Goal: Task Accomplishment & Management: Use online tool/utility

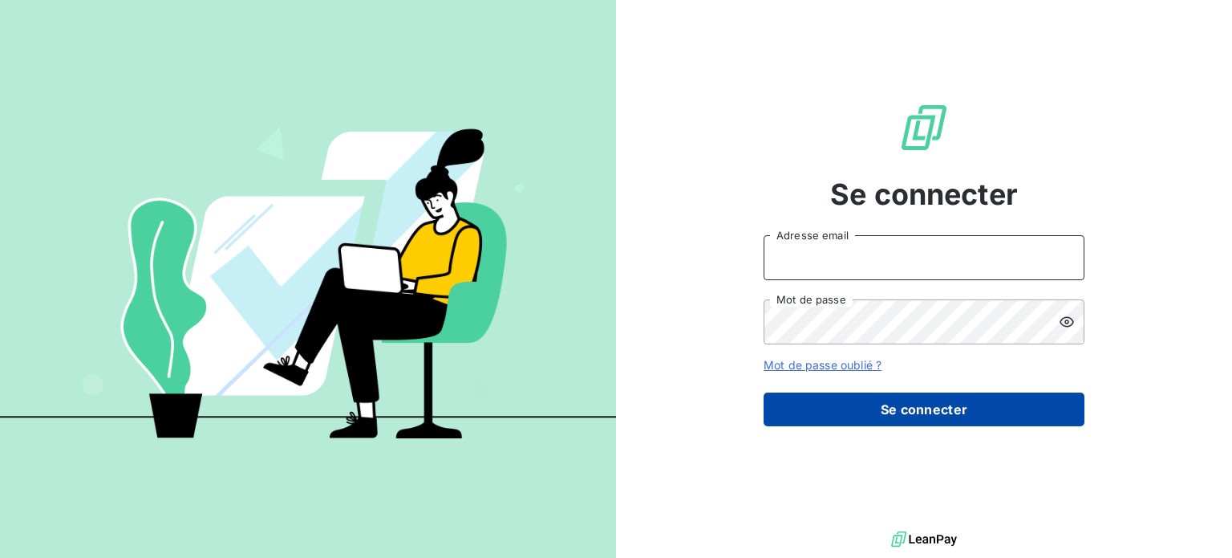
type input "[PERSON_NAME][EMAIL_ADDRESS][DOMAIN_NAME]"
click at [865, 396] on button "Se connecter" at bounding box center [924, 409] width 321 height 34
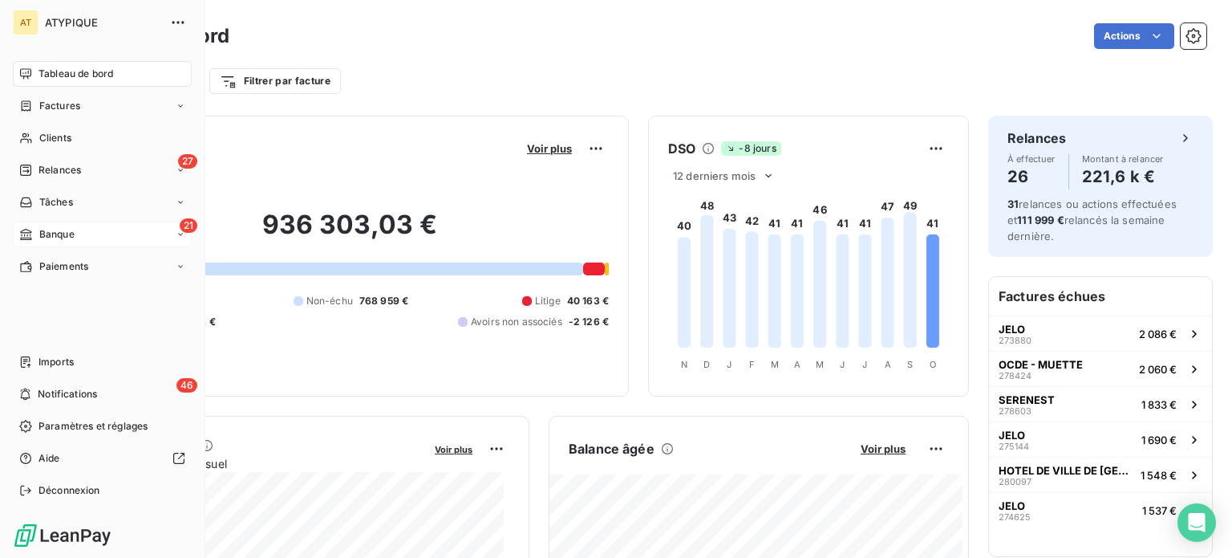
click at [94, 232] on div "21 Banque" at bounding box center [102, 234] width 179 height 26
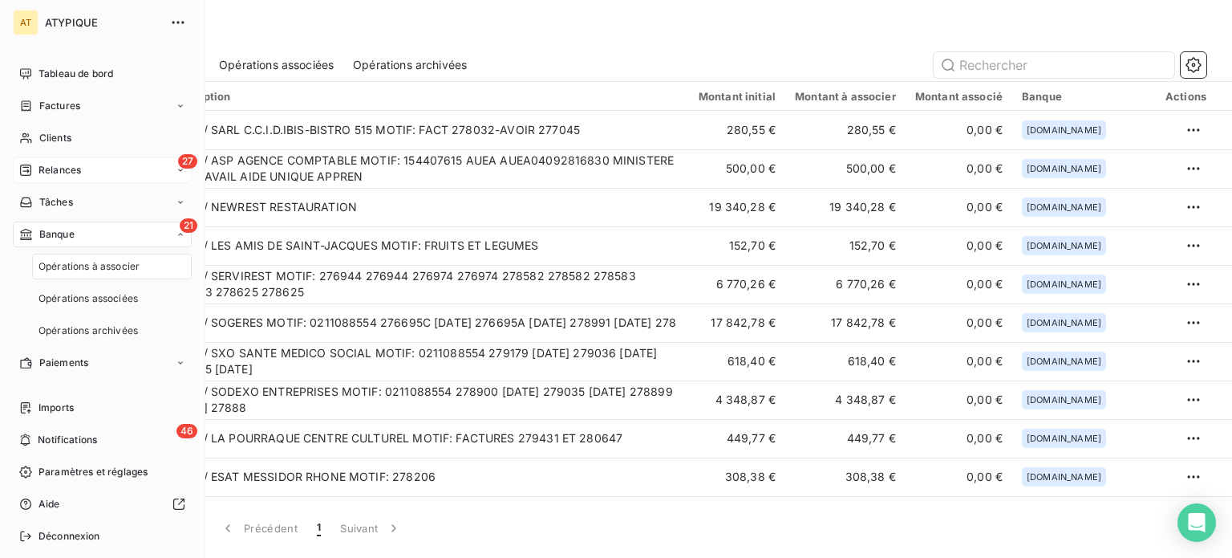
click at [91, 175] on div "27 Relances" at bounding box center [102, 170] width 179 height 26
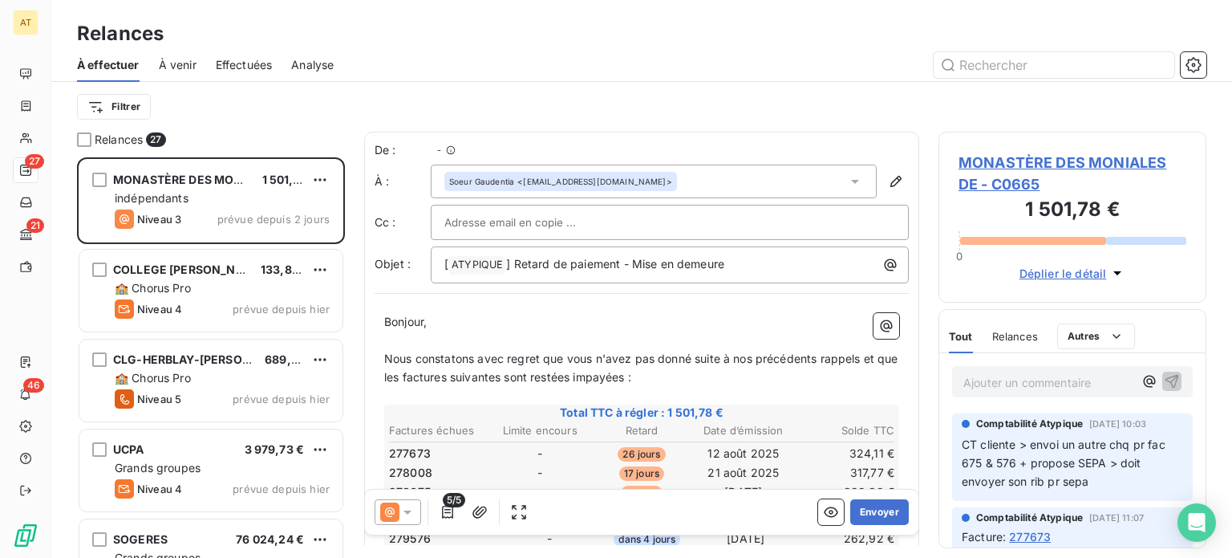
scroll to position [388, 255]
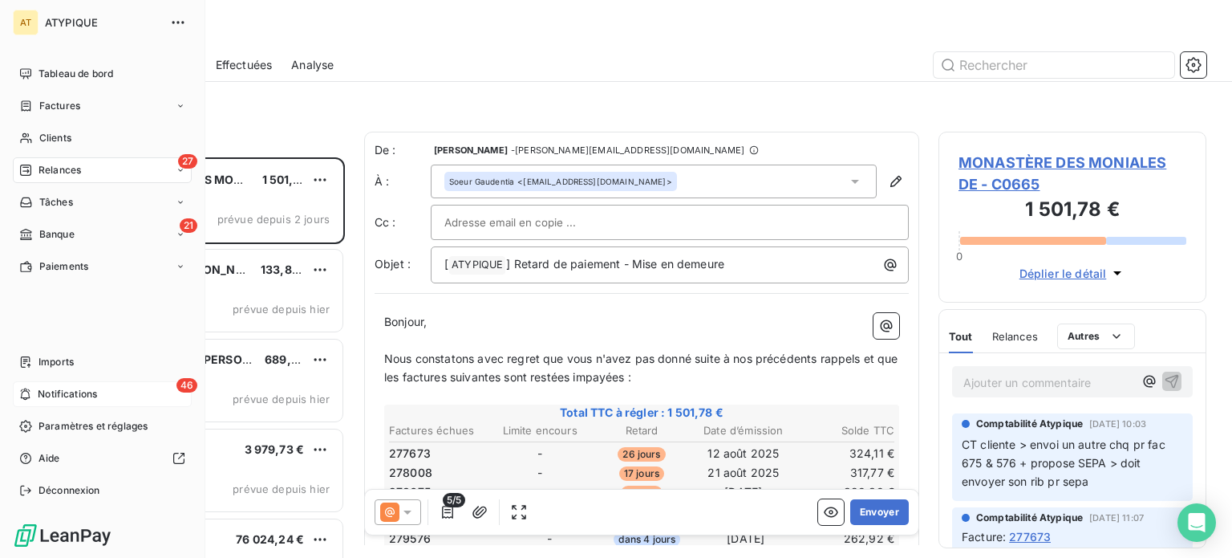
click at [53, 391] on span "Notifications" at bounding box center [67, 394] width 59 height 14
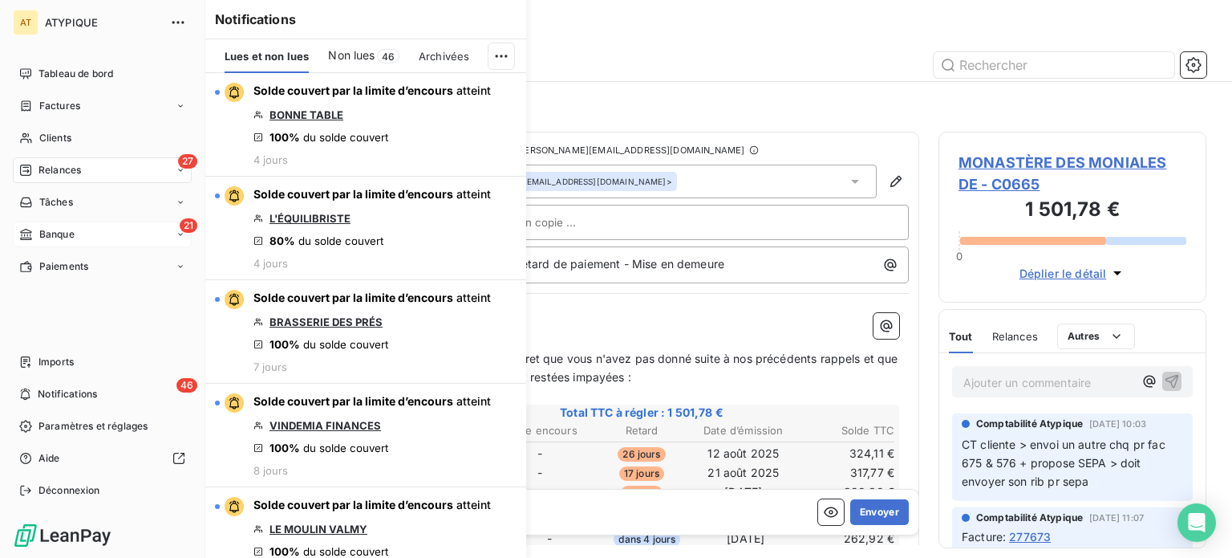
click at [87, 242] on div "21 Banque" at bounding box center [102, 234] width 179 height 26
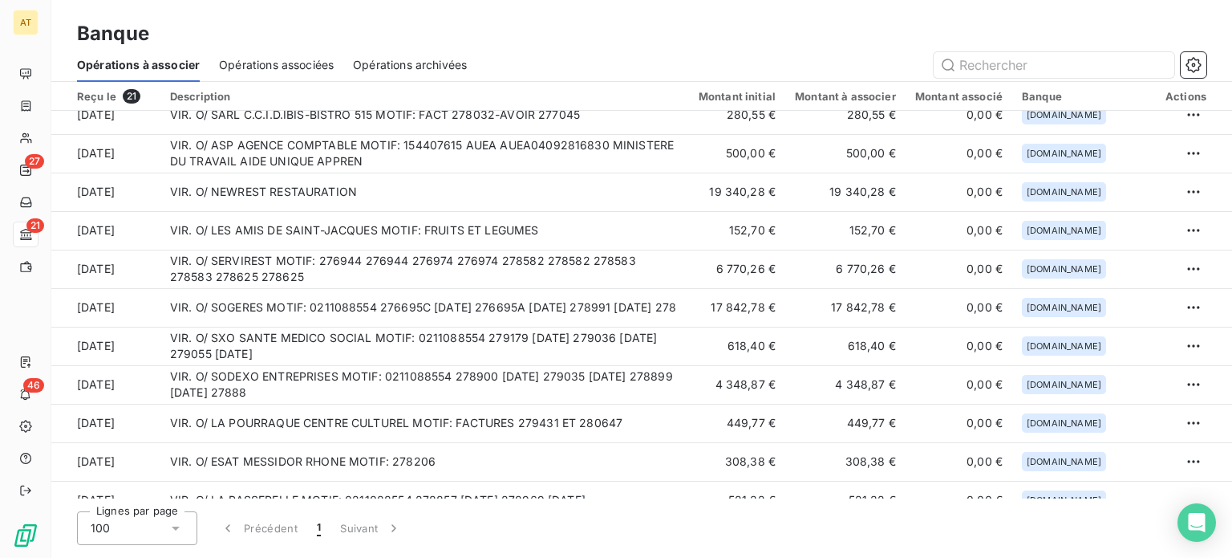
scroll to position [13, 0]
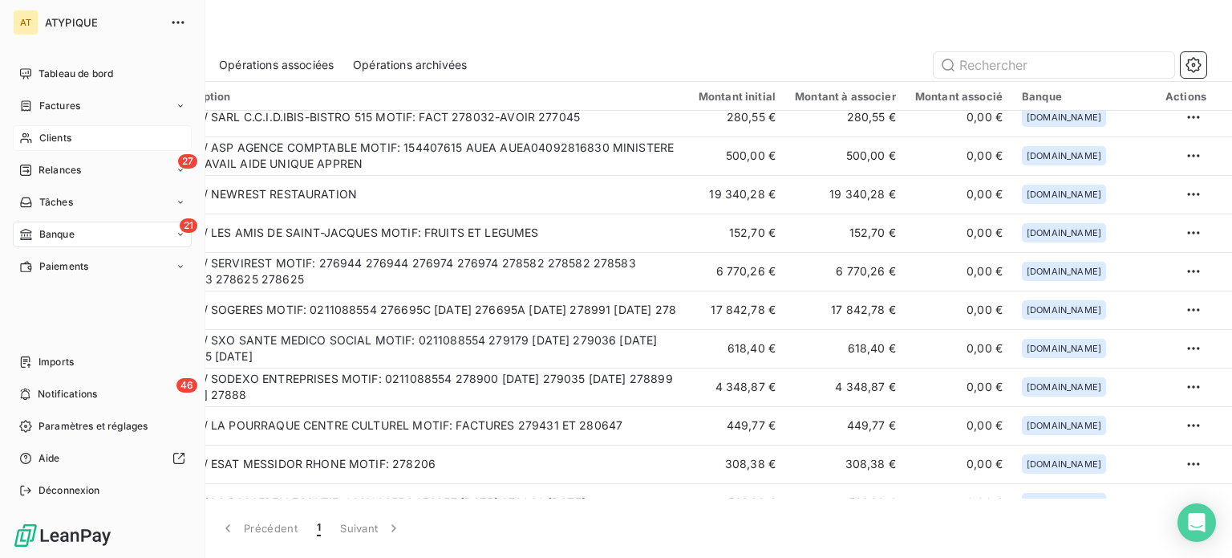
click at [45, 137] on span "Clients" at bounding box center [55, 138] width 32 height 14
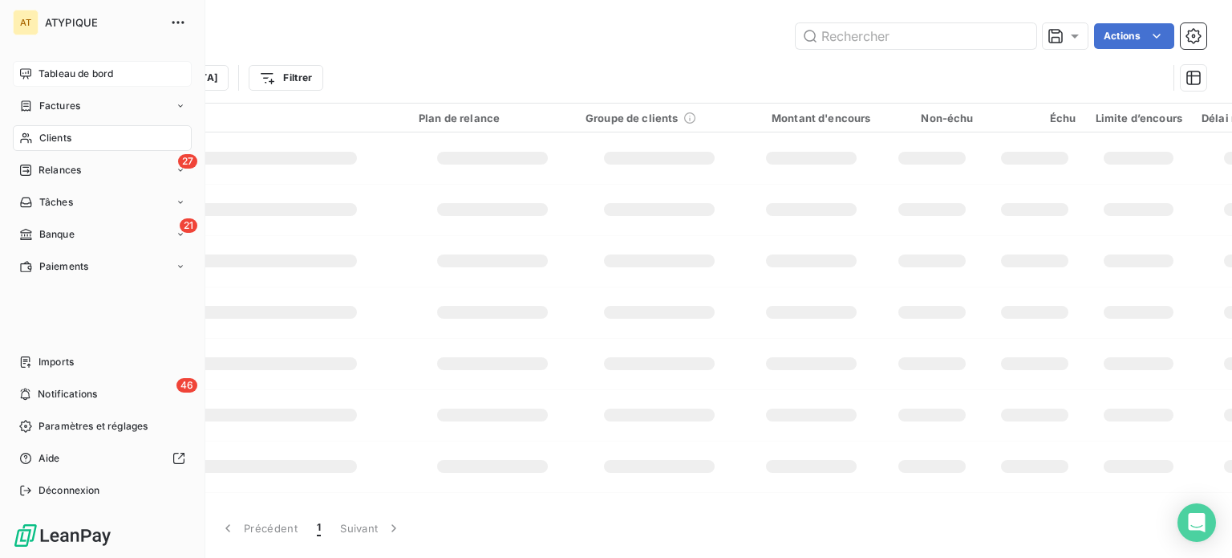
click at [65, 73] on span "Tableau de bord" at bounding box center [76, 74] width 75 height 14
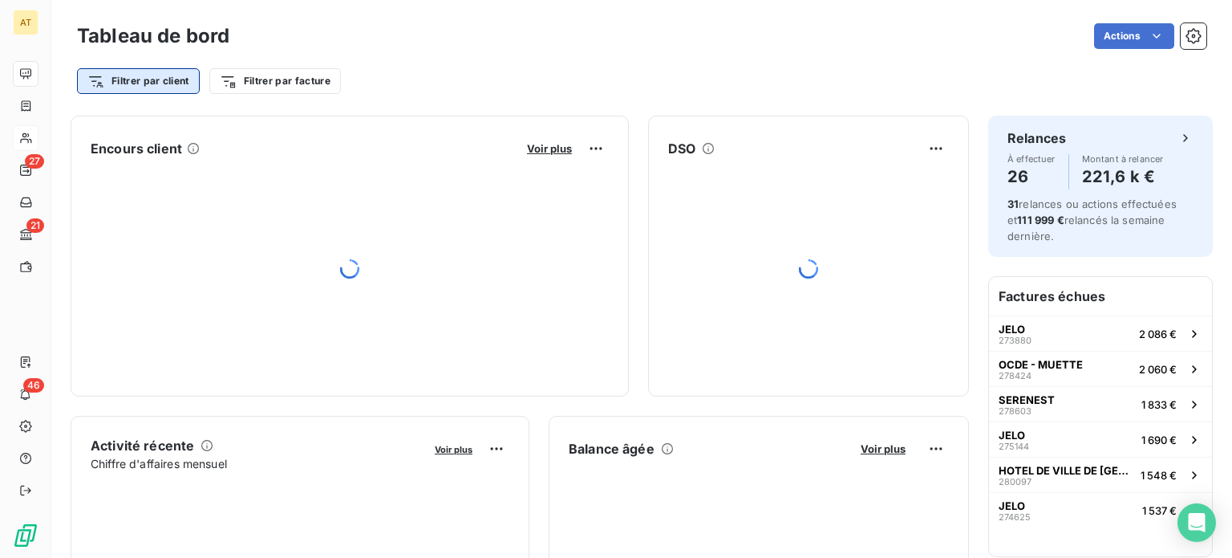
click at [140, 76] on html "AT 27 21 46 Tableau de bord Actions Filtrer par client Filtrer par facture Enco…" at bounding box center [616, 279] width 1232 height 558
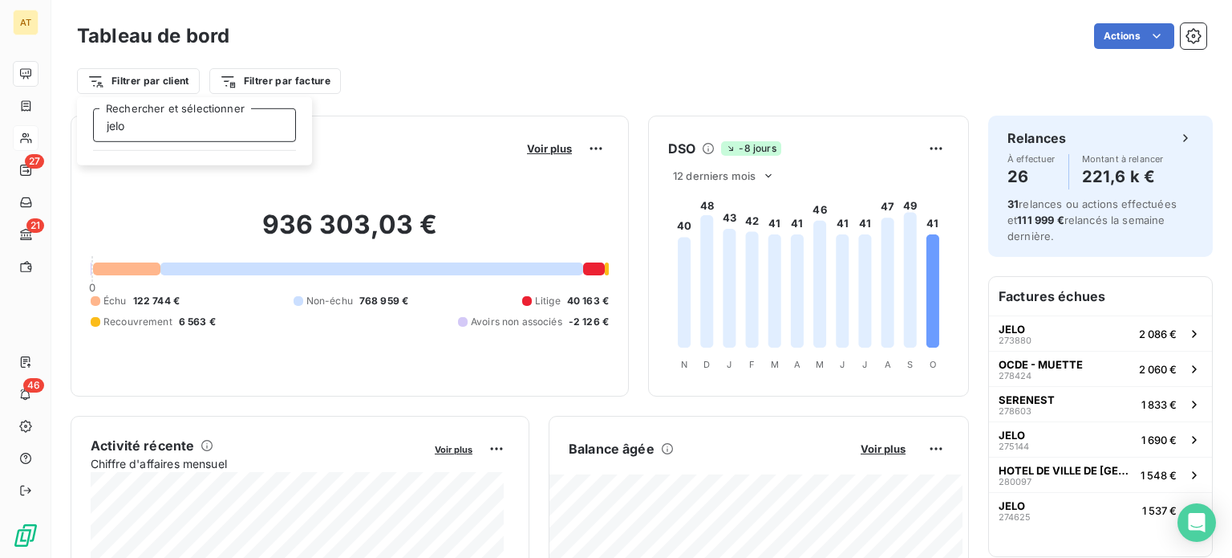
click at [162, 126] on input "jelo" at bounding box center [194, 125] width 203 height 34
type input "jelo"
click at [376, 103] on html "AT 27 21 46 Tableau de bord Actions Filtrer par client Filtrer par facture Enco…" at bounding box center [616, 279] width 1232 height 558
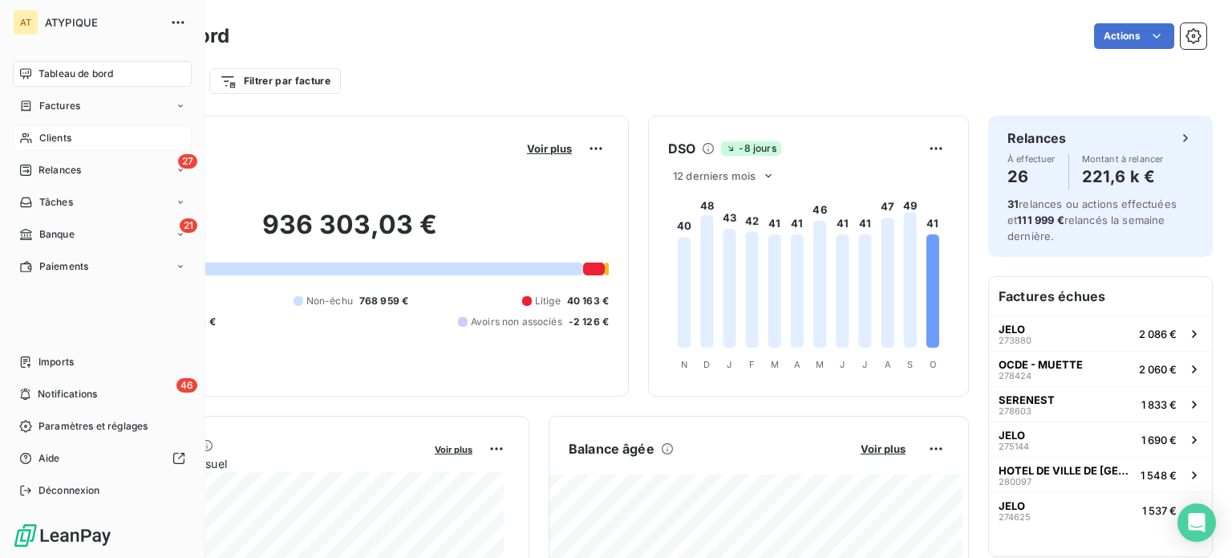
click at [59, 138] on span "Clients" at bounding box center [55, 138] width 32 height 14
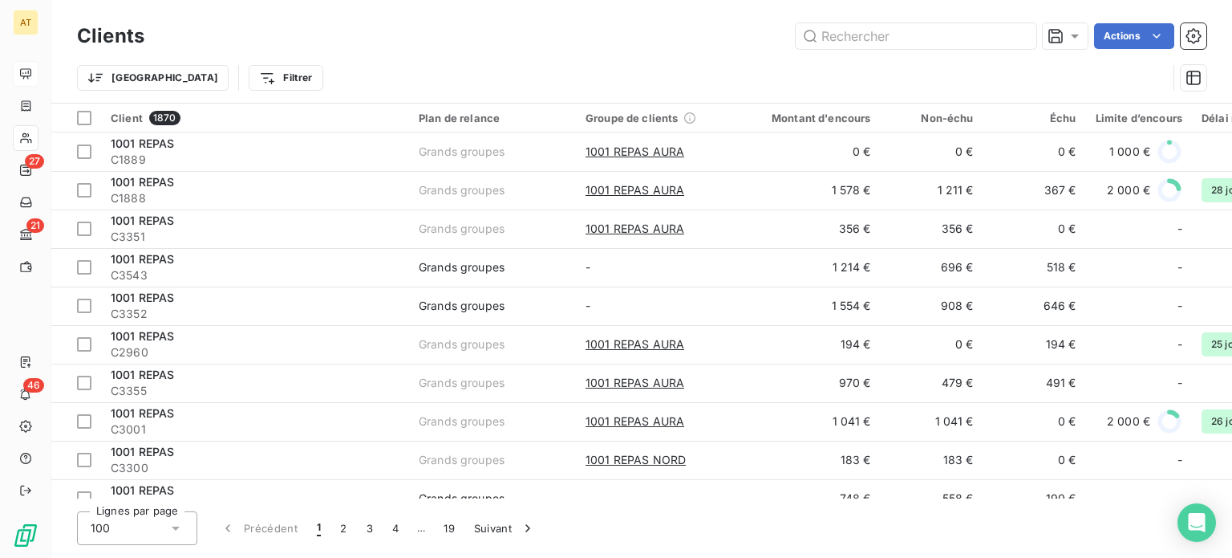
click at [306, 71] on div "Trier Filtrer" at bounding box center [622, 78] width 1090 height 30
click at [207, 78] on html "AT 27 21 46 Clients Actions Trier Filtrer Client 1870 Plan de relance Groupe de…" at bounding box center [616, 279] width 1232 height 558
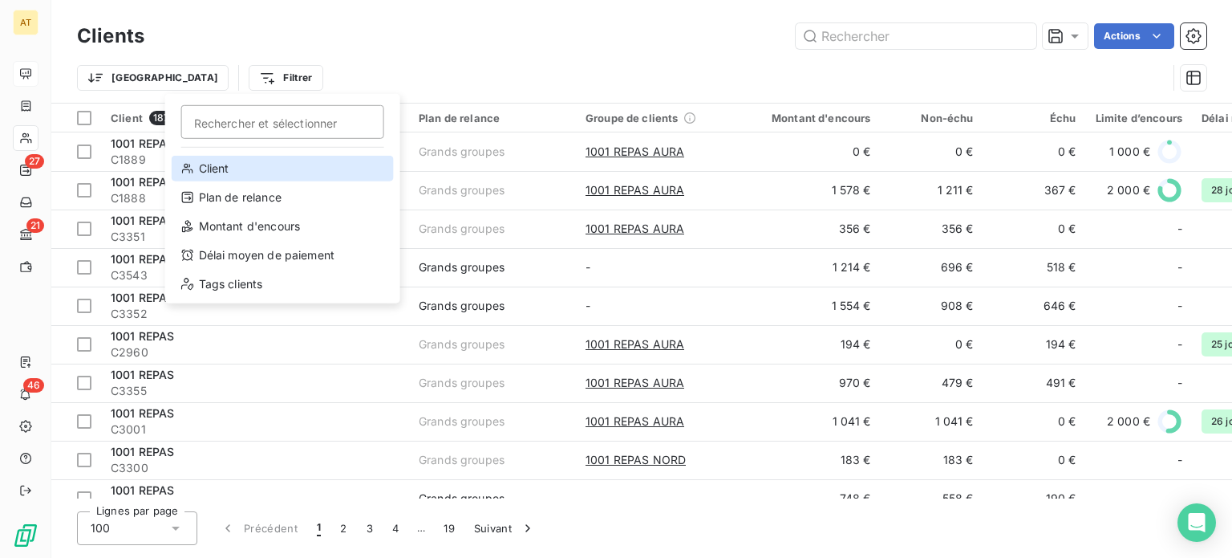
click at [236, 176] on div "Client" at bounding box center [283, 169] width 222 height 26
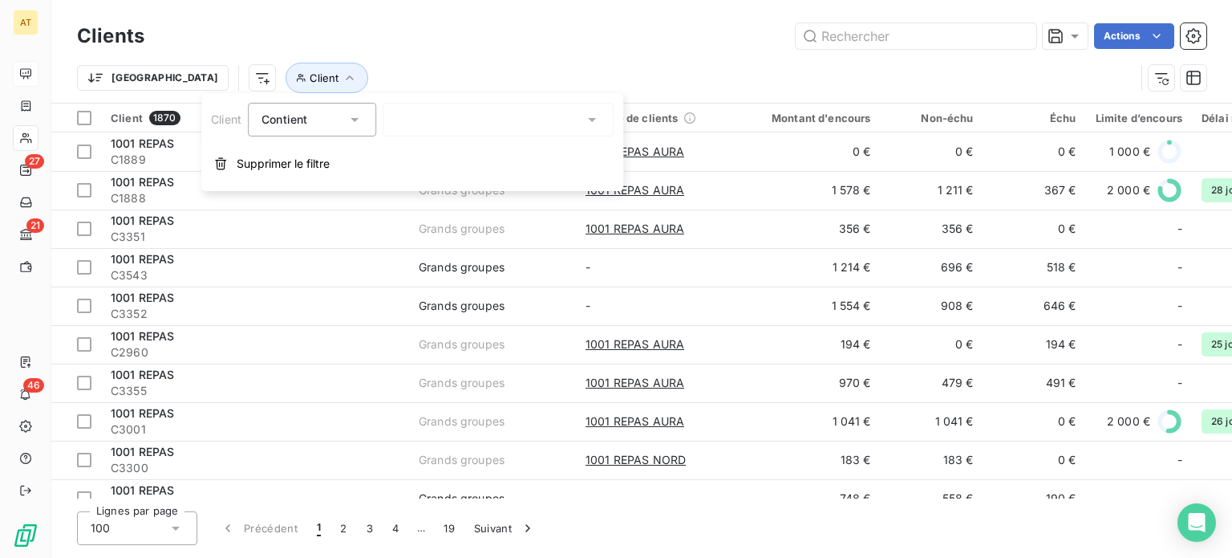
click at [419, 121] on div at bounding box center [498, 120] width 231 height 34
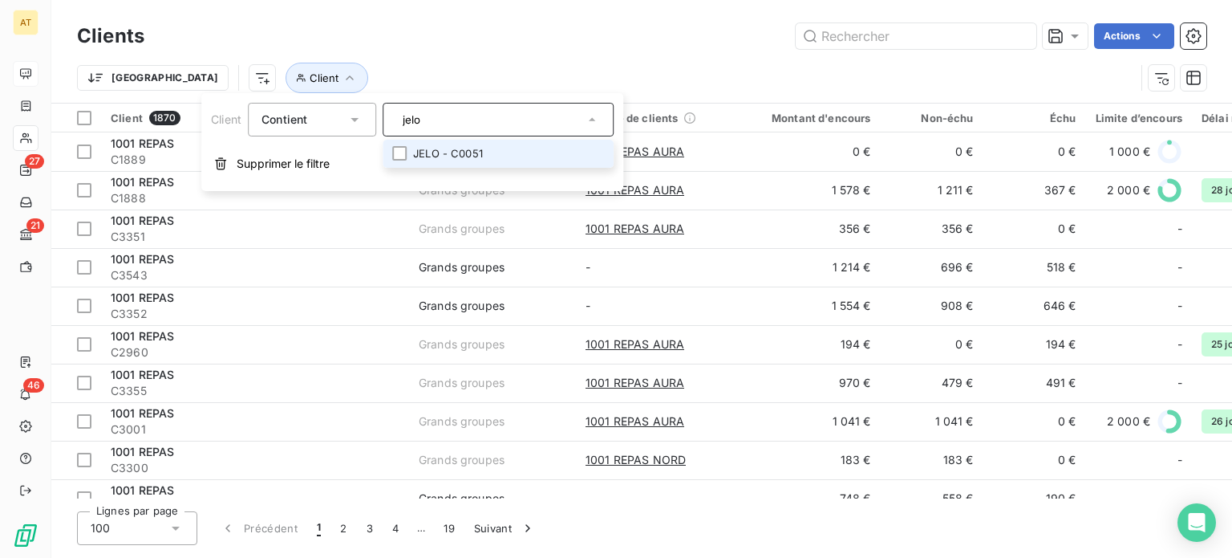
type input "jelo"
click at [427, 158] on li "JELO - C0051" at bounding box center [498, 154] width 231 height 28
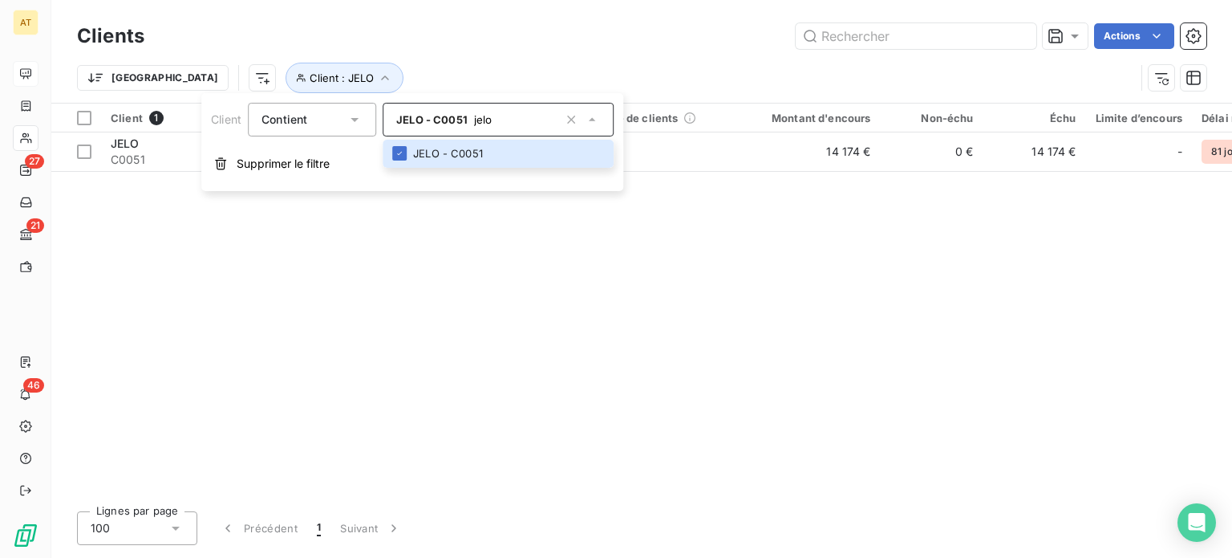
click at [459, 79] on div "Trier Client : JELO" at bounding box center [606, 78] width 1058 height 30
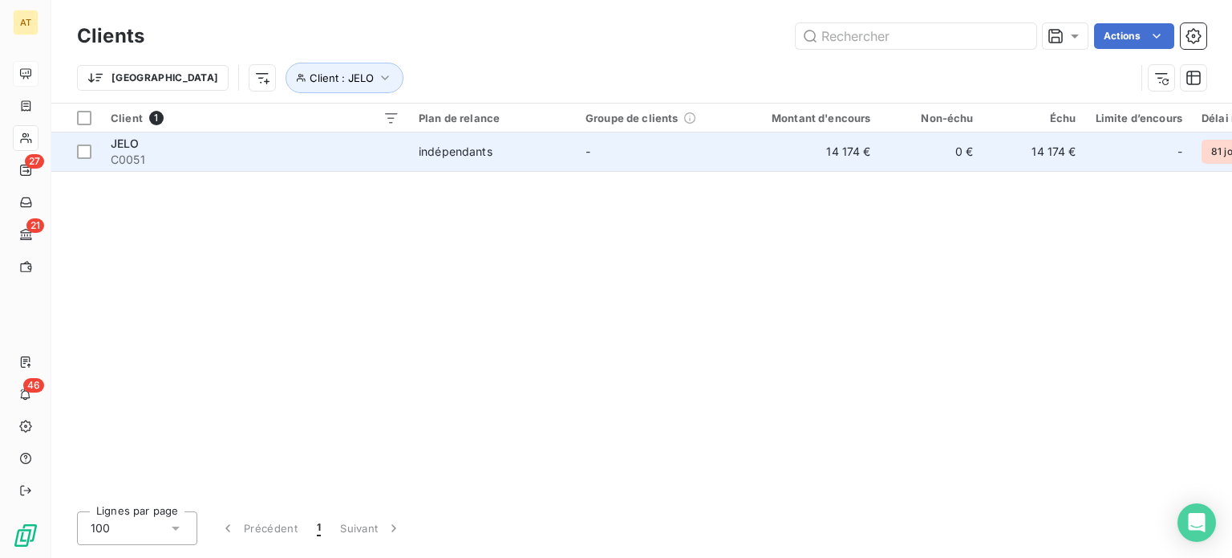
click at [459, 140] on td "indépendants" at bounding box center [492, 151] width 167 height 39
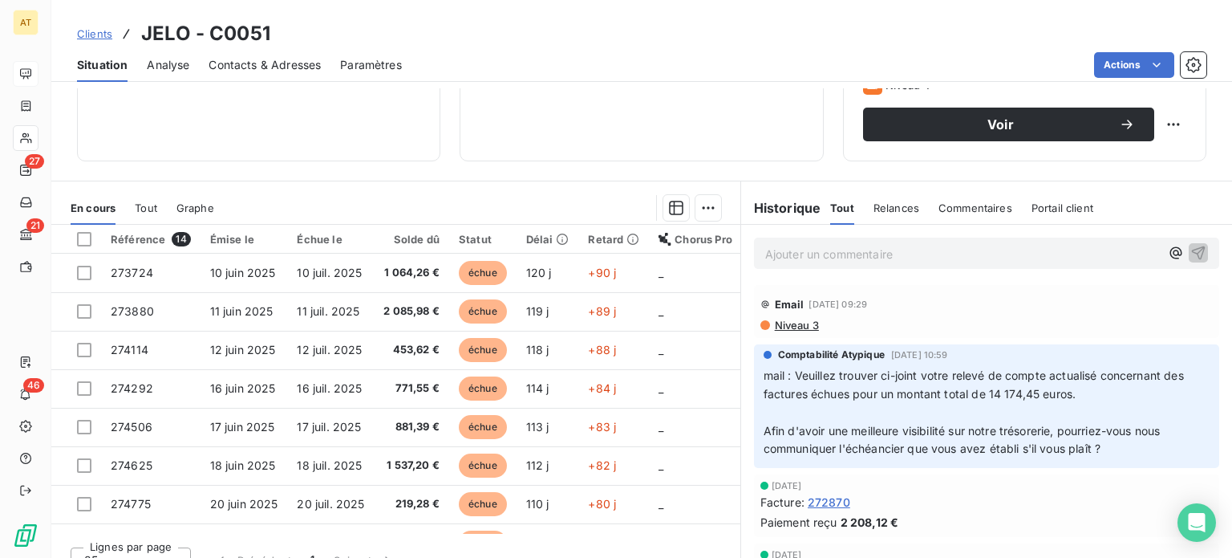
scroll to position [266, 0]
click at [197, 212] on div "Graphe" at bounding box center [195, 207] width 38 height 34
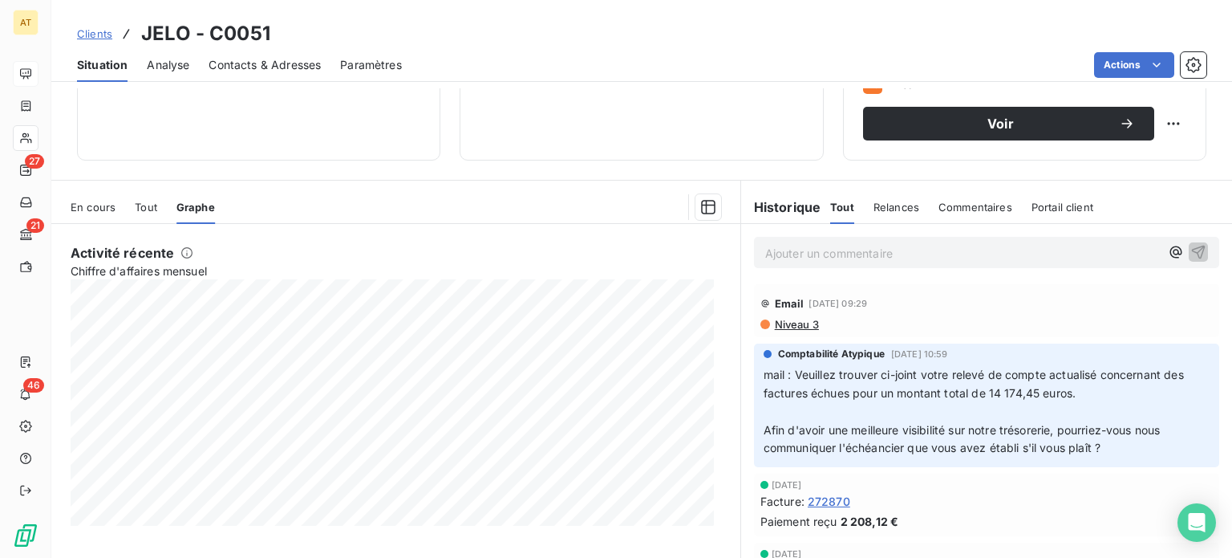
scroll to position [289, 0]
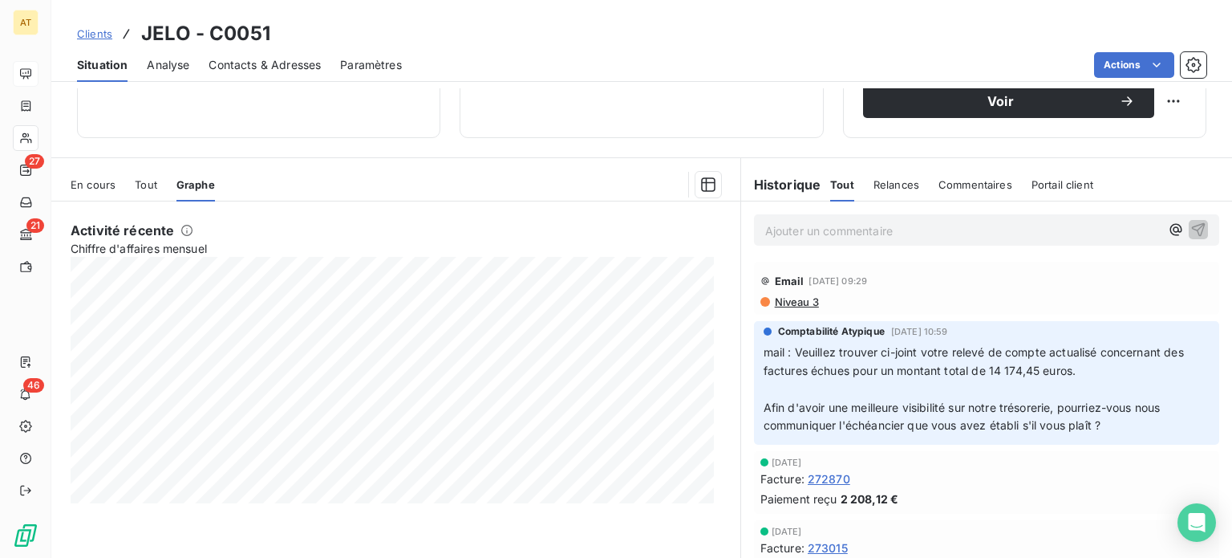
click at [155, 188] on span "Tout" at bounding box center [146, 184] width 22 height 13
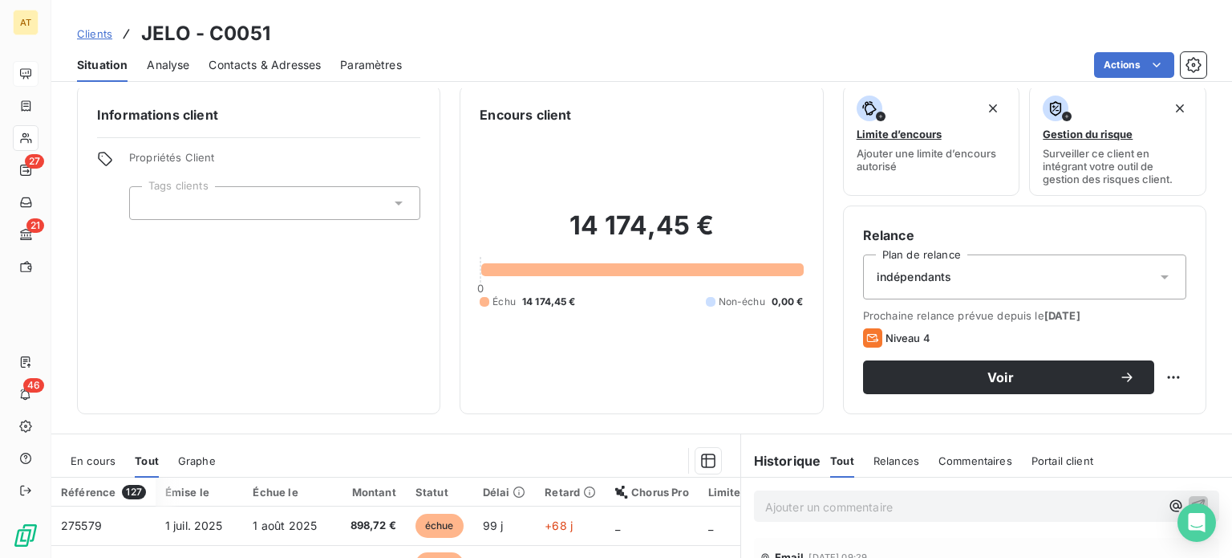
scroll to position [0, 0]
